Goal: Register for event/course

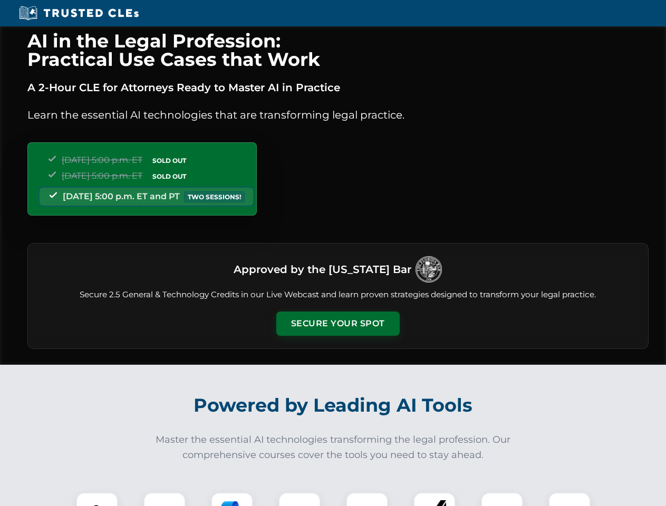
click at [337, 324] on button "Secure Your Spot" at bounding box center [337, 324] width 123 height 24
click at [97, 499] on img at bounding box center [97, 513] width 31 height 31
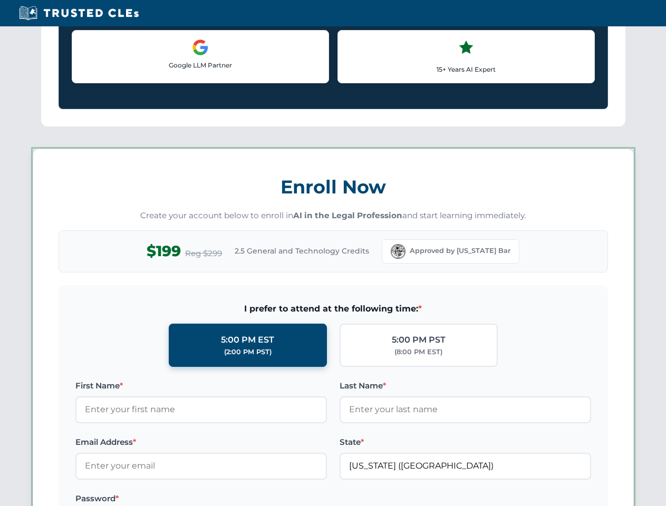
click at [232, 499] on label "Password *" at bounding box center [200, 498] width 251 height 13
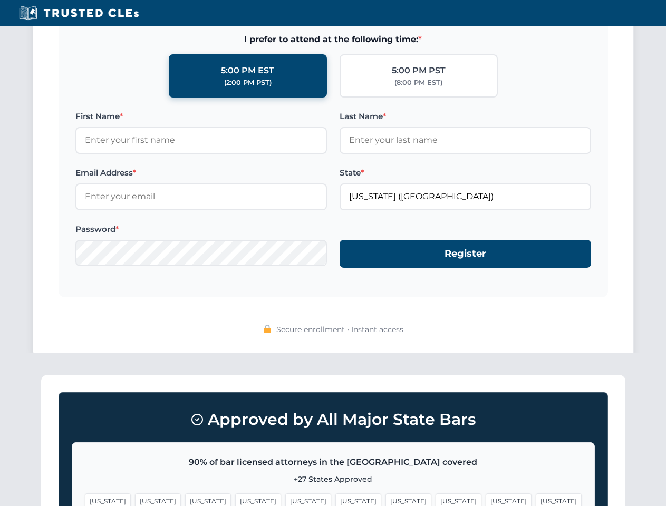
click at [486, 499] on span "[US_STATE]" at bounding box center [509, 500] width 46 height 15
